Goal: Information Seeking & Learning: Learn about a topic

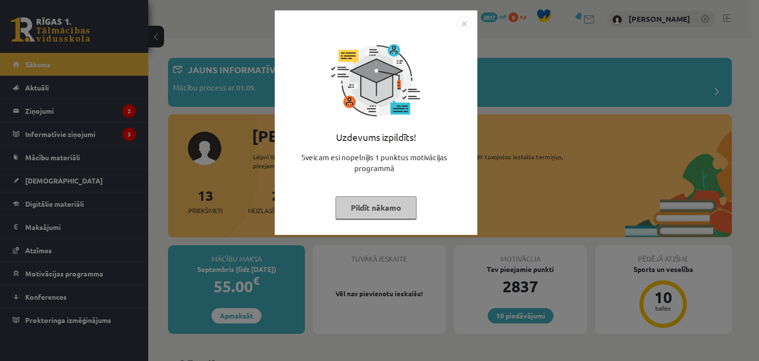
click at [398, 211] on button "Pildīt nākamo" at bounding box center [375, 207] width 81 height 23
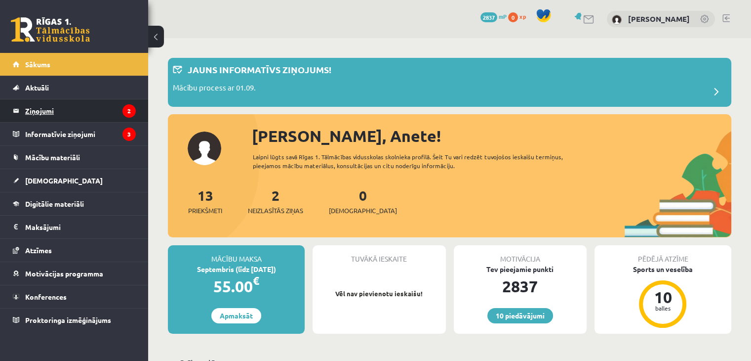
click at [42, 112] on legend "Ziņojumi 2" at bounding box center [80, 110] width 111 height 23
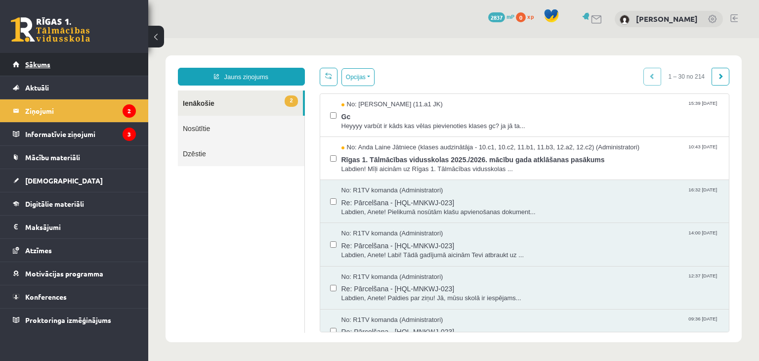
click at [35, 63] on span "Sākums" at bounding box center [37, 64] width 25 height 9
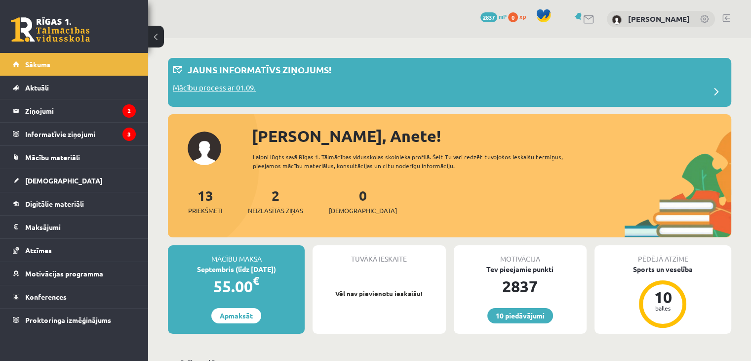
click at [198, 88] on p "Mācību process ar 01.09." at bounding box center [214, 89] width 83 height 14
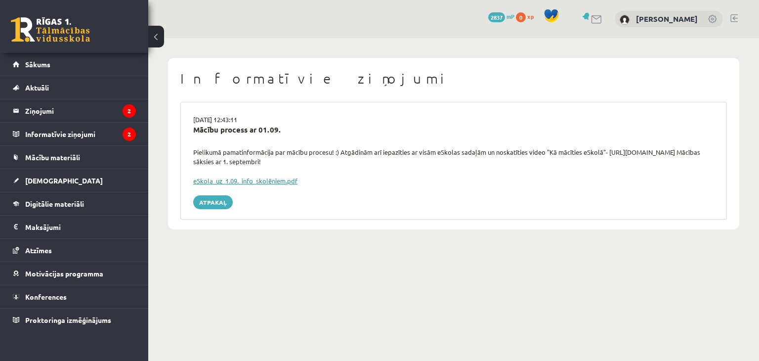
click at [211, 178] on link "eSkola_uz_1.09._info_skolēniem.pdf" at bounding box center [245, 180] width 104 height 8
click at [36, 105] on legend "Ziņojumi 2" at bounding box center [80, 110] width 111 height 23
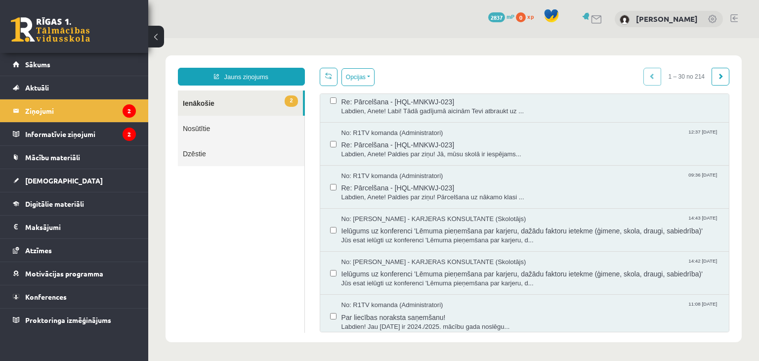
scroll to position [146, 0]
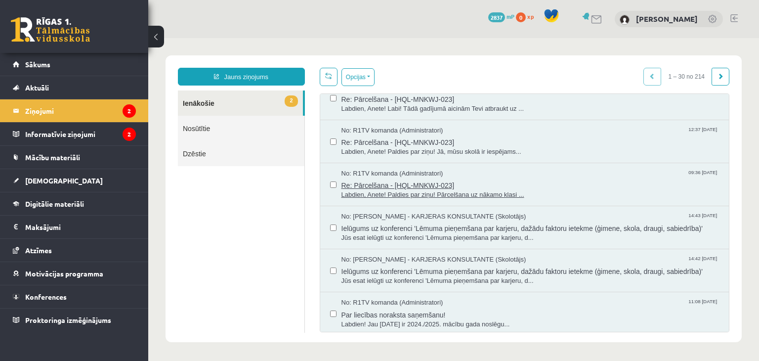
click at [577, 193] on span "Labdien, Anete! Paldies par ziņu! Pārcelšana uz nākamo klasi ..." at bounding box center [530, 194] width 378 height 9
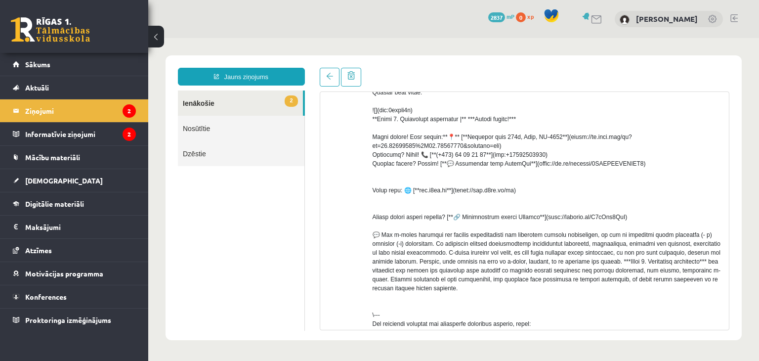
scroll to position [252, 0]
drag, startPoint x: 523, startPoint y: 172, endPoint x: 637, endPoint y: 173, distance: 113.6
click at [637, 173] on div at bounding box center [546, 120] width 349 height 436
copy div "ps://wa.me/message/7HPVBMIUSBUUP1)"
click at [329, 77] on span at bounding box center [329, 76] width 7 height 7
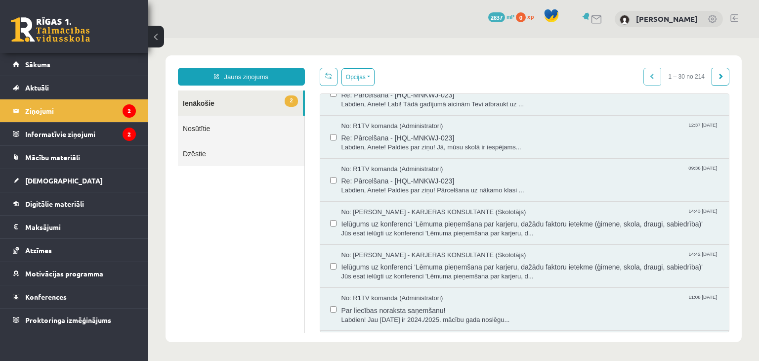
scroll to position [146, 0]
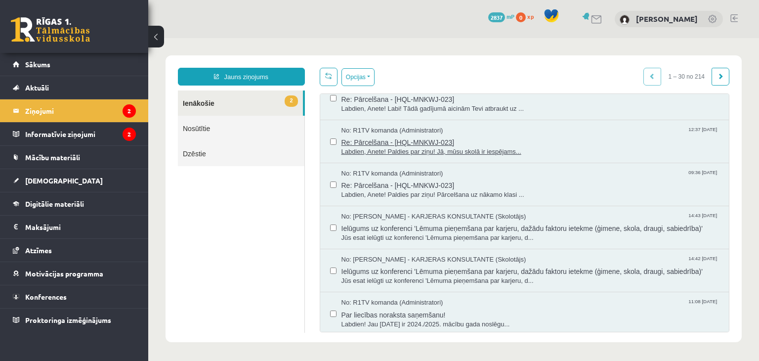
click at [540, 151] on span "Labdien, Anete! Paldies par ziņu! Jā, mūsu skolā ir iespējams..." at bounding box center [530, 151] width 378 height 9
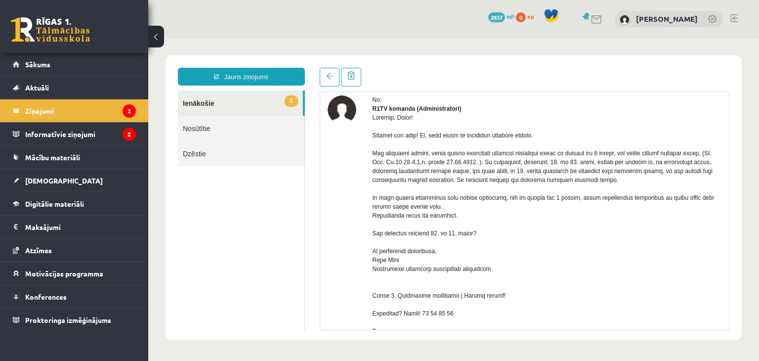
scroll to position [0, 0]
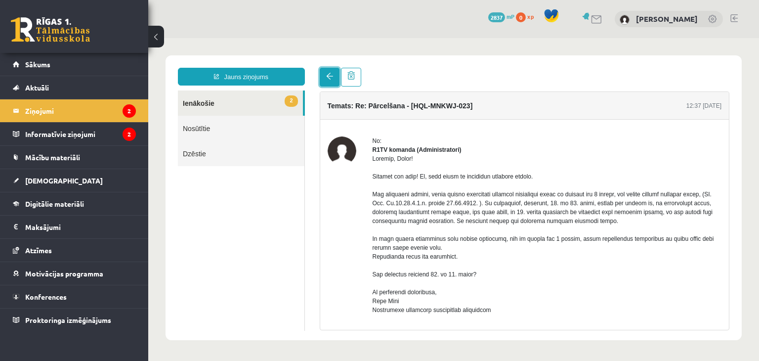
click at [323, 74] on link at bounding box center [330, 77] width 20 height 19
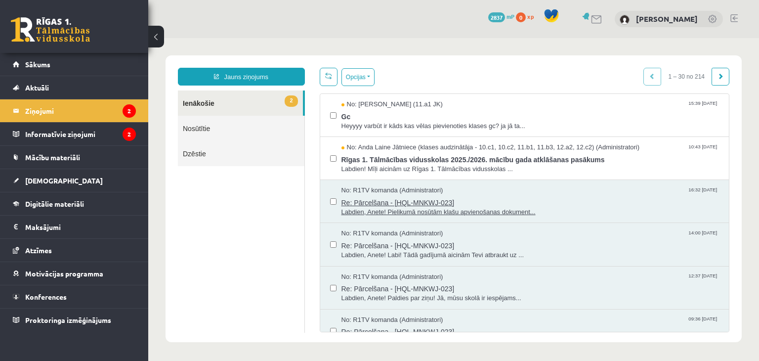
click at [431, 211] on span "Labdien, Anete! Pielikumā nosūtām klašu apvienošanas dokument..." at bounding box center [530, 211] width 378 height 9
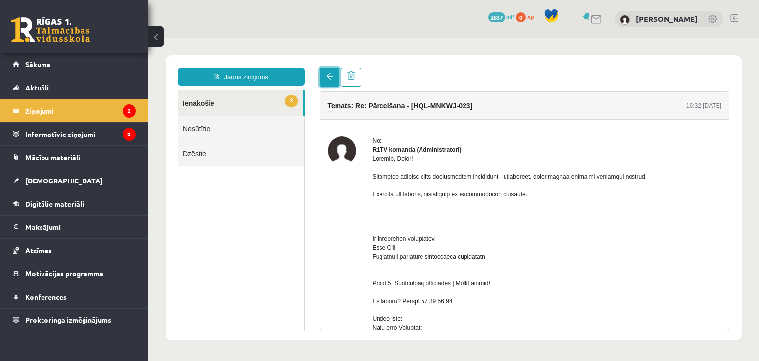
click at [330, 77] on span at bounding box center [329, 76] width 7 height 7
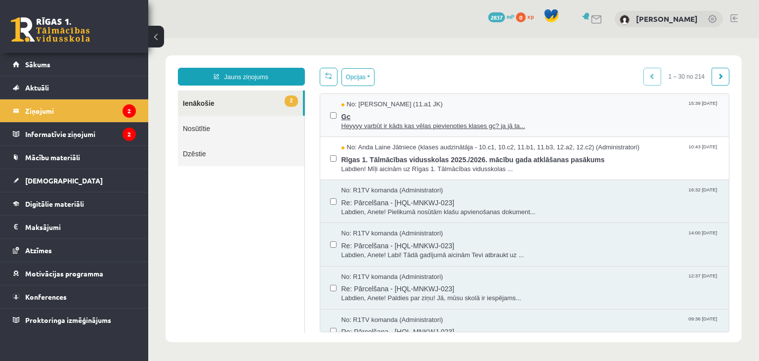
click at [392, 128] on span "Heyyyy varbūt ir kāds kas vēlas pievienoties klases gc? ja jā ta..." at bounding box center [530, 126] width 378 height 9
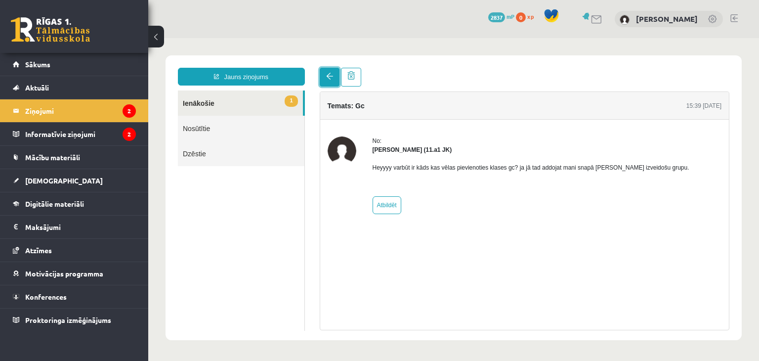
click at [329, 79] on span at bounding box center [329, 76] width 7 height 7
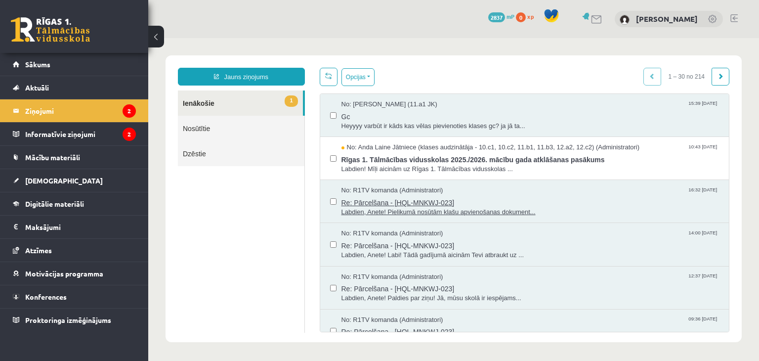
click at [584, 205] on span "Re: Pārcelšana - [HQL-MNKWJ-023]" at bounding box center [530, 201] width 378 height 12
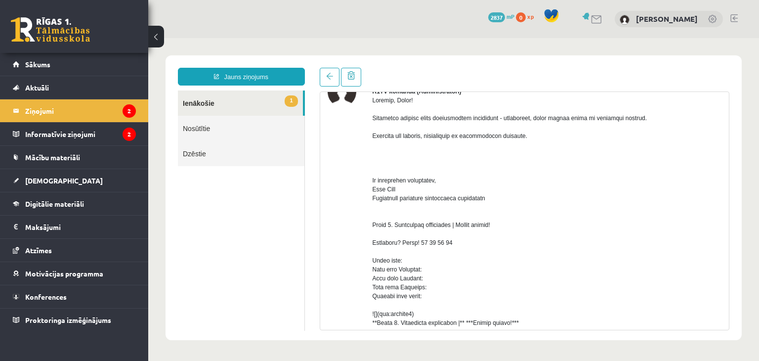
scroll to position [23, 0]
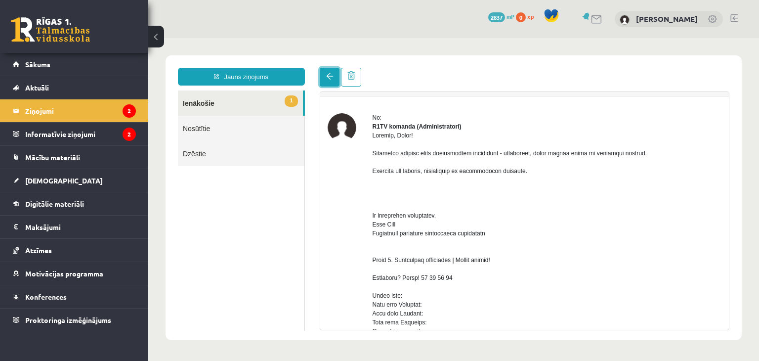
click at [337, 80] on link at bounding box center [330, 77] width 20 height 19
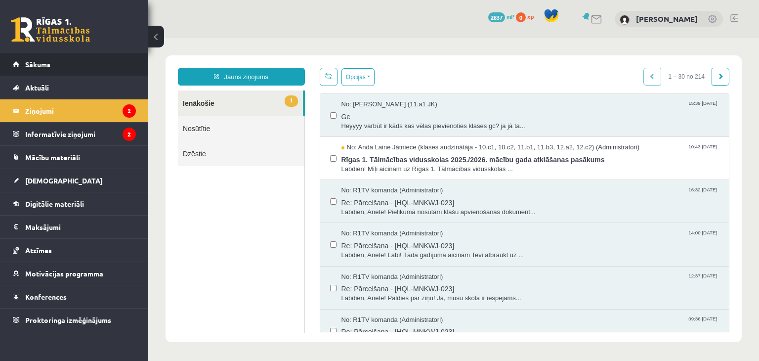
scroll to position [0, 0]
click at [45, 65] on span "Sākums" at bounding box center [37, 64] width 25 height 9
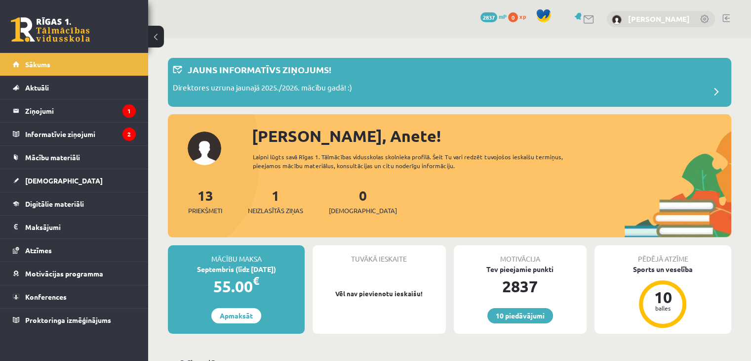
click at [671, 19] on link "[PERSON_NAME]" at bounding box center [659, 19] width 62 height 10
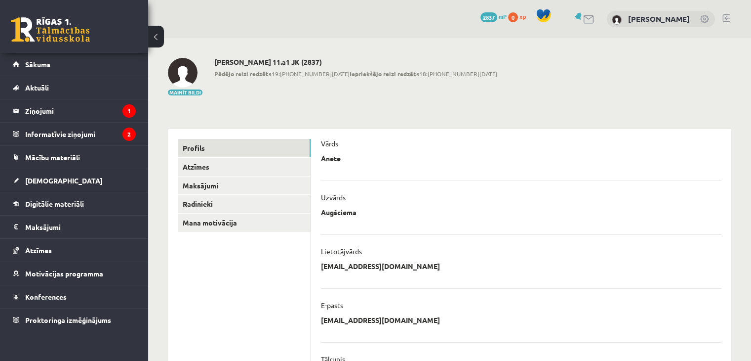
click at [451, 270] on div "**********" at bounding box center [521, 268] width 401 height 15
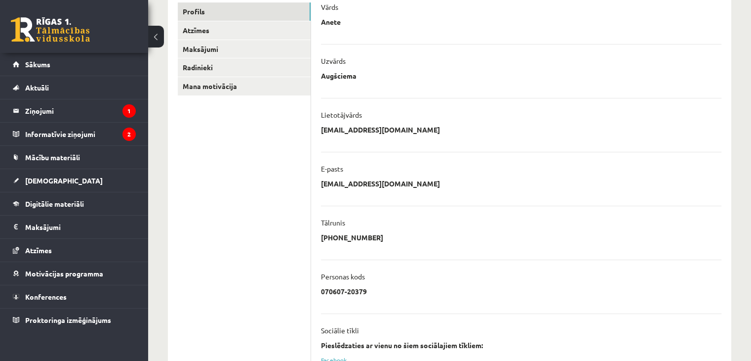
scroll to position [235, 0]
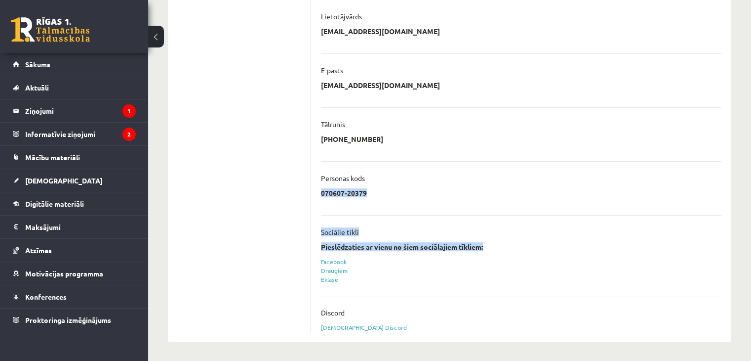
drag, startPoint x: 750, startPoint y: 244, endPoint x: 758, endPoint y: 176, distance: 67.6
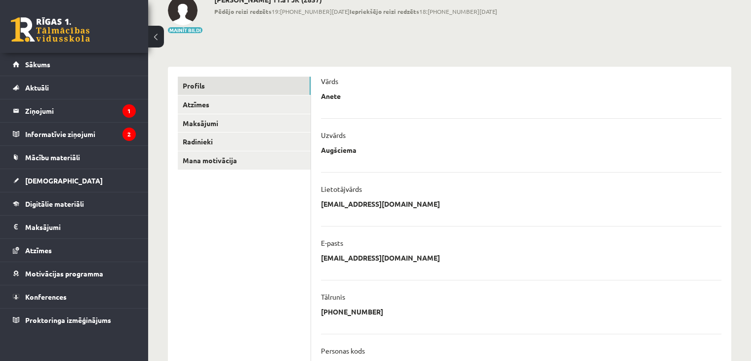
scroll to position [61, 0]
click at [347, 207] on p "[EMAIL_ADDRESS][DOMAIN_NAME]" at bounding box center [380, 204] width 119 height 9
drag, startPoint x: 347, startPoint y: 207, endPoint x: 355, endPoint y: 193, distance: 17.0
click at [355, 193] on li "**********" at bounding box center [521, 194] width 401 height 42
click at [355, 193] on p "Lietotājvārds" at bounding box center [341, 189] width 41 height 9
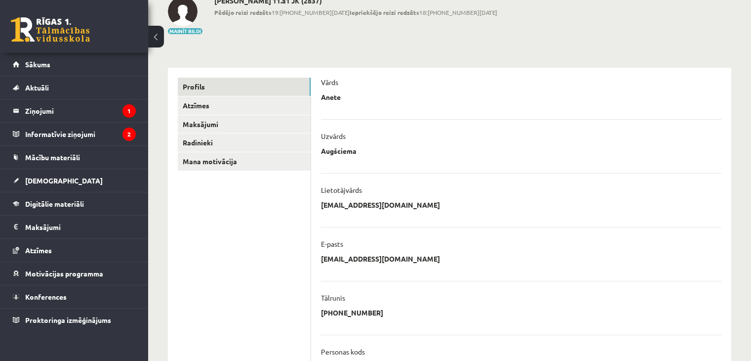
click at [355, 193] on p "Lietotājvārds" at bounding box center [341, 189] width 41 height 9
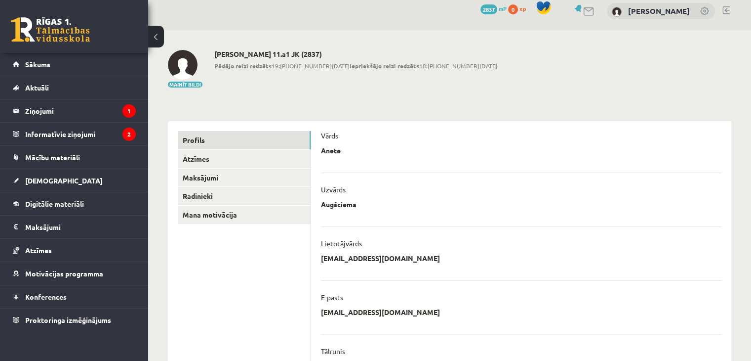
scroll to position [0, 0]
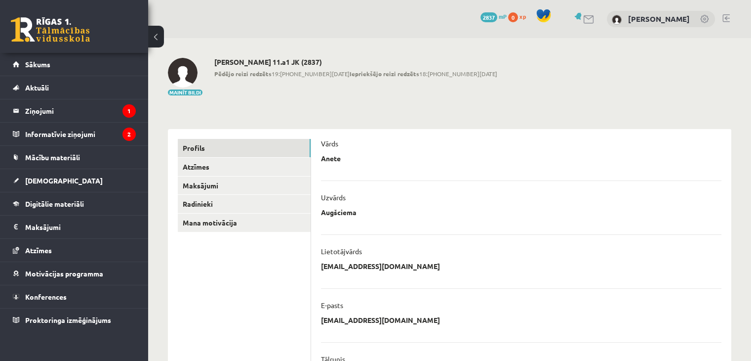
click at [703, 16] on link at bounding box center [705, 20] width 10 height 10
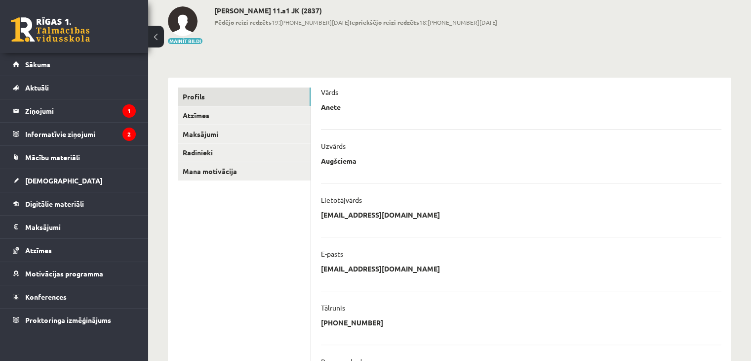
scroll to position [54, 0]
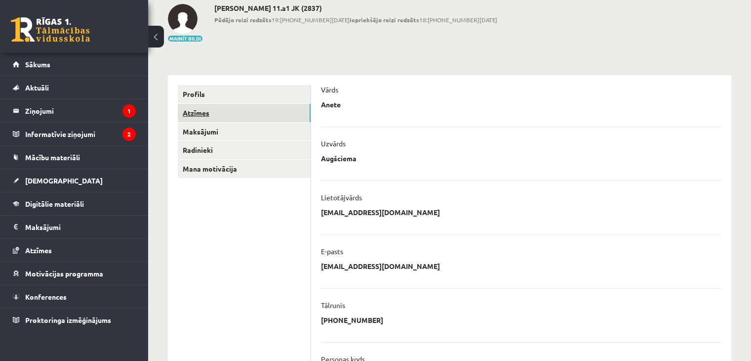
click at [195, 115] on link "Atzīmes" at bounding box center [244, 113] width 133 height 18
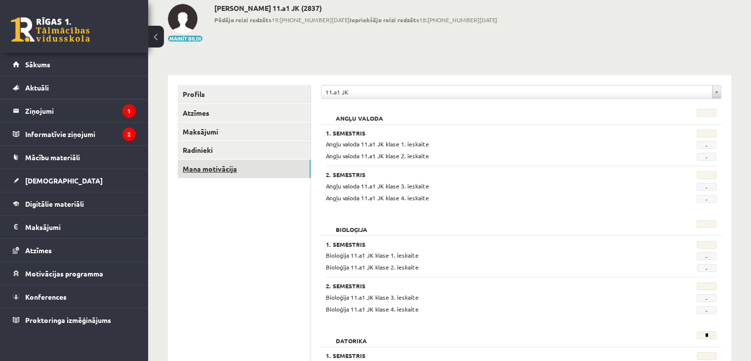
click at [192, 167] on link "Mana motivācija" at bounding box center [244, 169] width 133 height 18
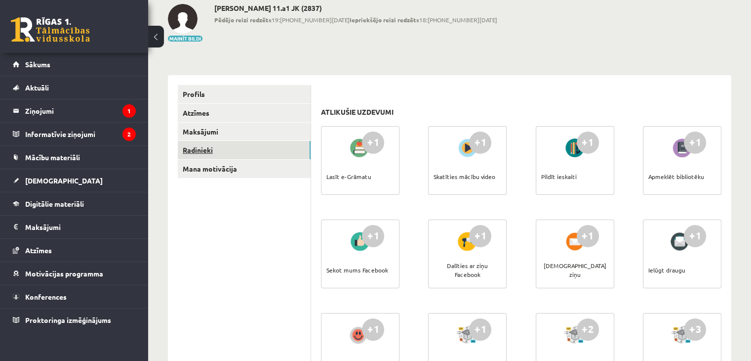
click at [184, 151] on link "Radinieki" at bounding box center [244, 150] width 133 height 18
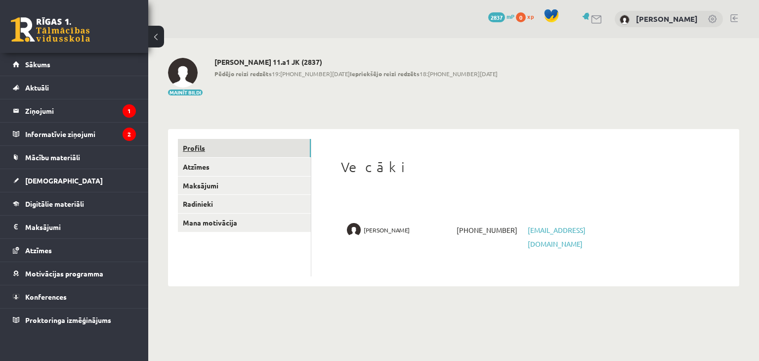
click at [192, 149] on link "Profils" at bounding box center [244, 148] width 133 height 18
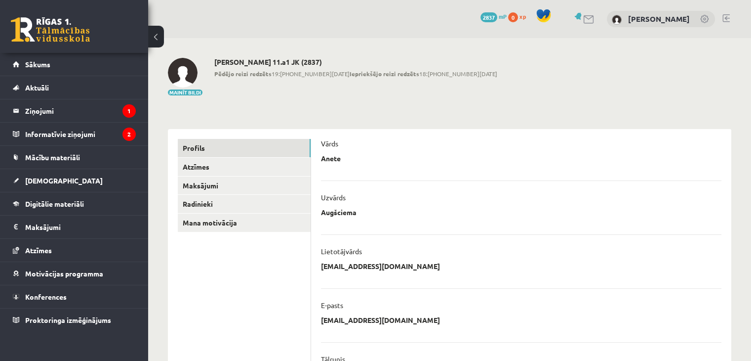
click at [340, 220] on div "Augšciema ********* ******** Atcelt" at bounding box center [521, 214] width 401 height 15
click at [41, 111] on legend "Ziņojumi 1" at bounding box center [80, 110] width 111 height 23
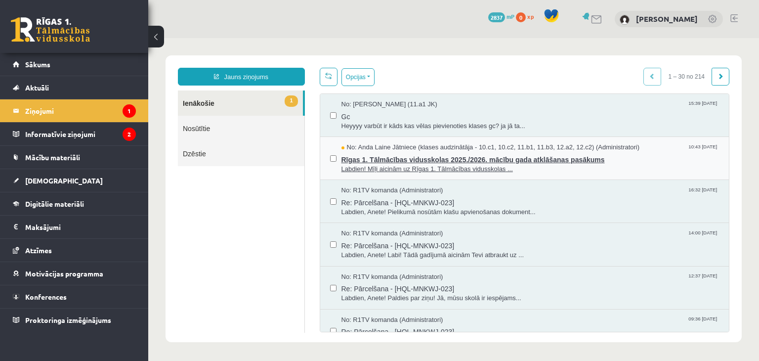
click at [392, 169] on span "Labdien! Mīļi aicinām uz Rīgas 1. Tālmācības vidusskolas ..." at bounding box center [530, 168] width 378 height 9
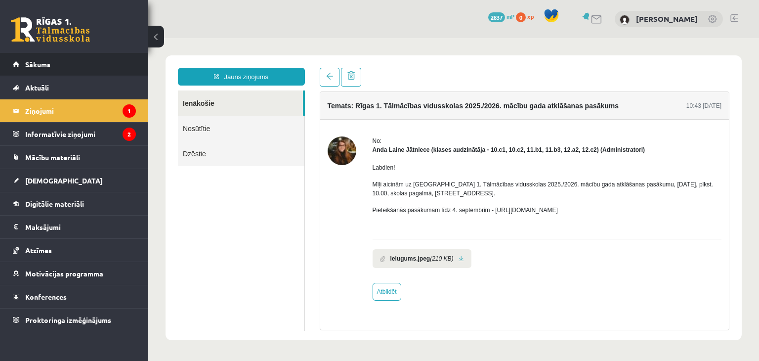
click at [58, 70] on link "Sākums" at bounding box center [74, 64] width 123 height 23
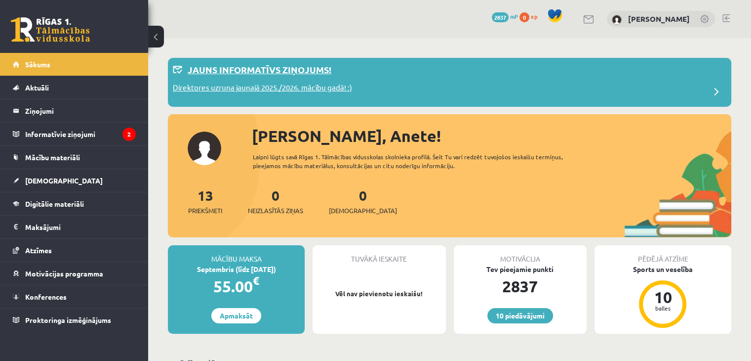
click at [217, 87] on p "Direktores uzruna jaunajā 2025./2026. mācību gadā! :)" at bounding box center [262, 89] width 179 height 14
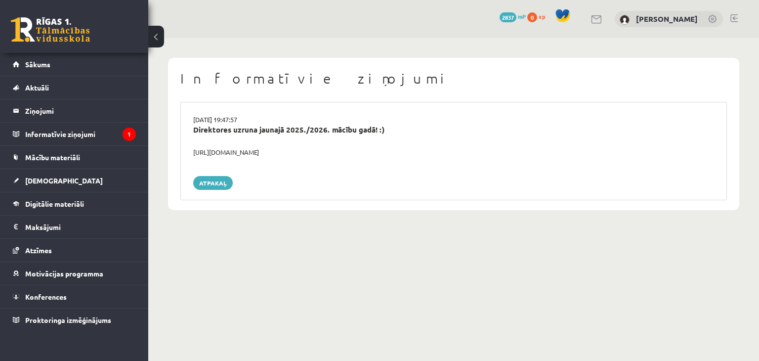
click at [259, 150] on div "[URL][DOMAIN_NAME]" at bounding box center [453, 152] width 535 height 10
